Goal: Navigation & Orientation: Find specific page/section

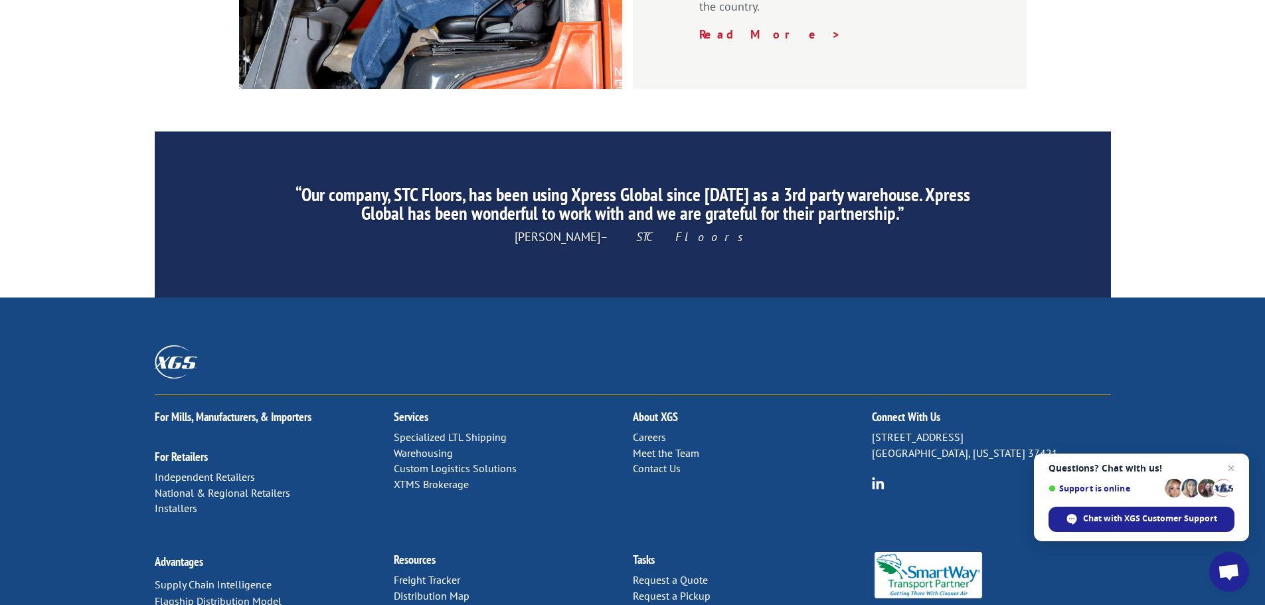
scroll to position [2023, 0]
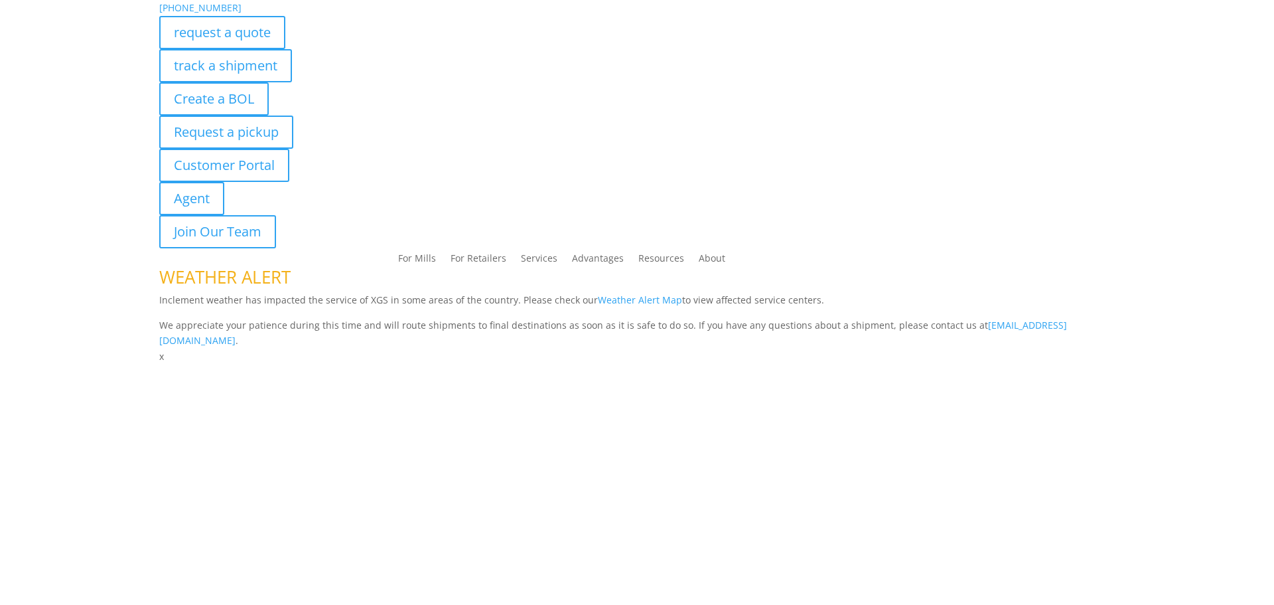
click at [572, 266] on link "Advantages" at bounding box center [598, 261] width 52 height 15
